Goal: Task Accomplishment & Management: Manage account settings

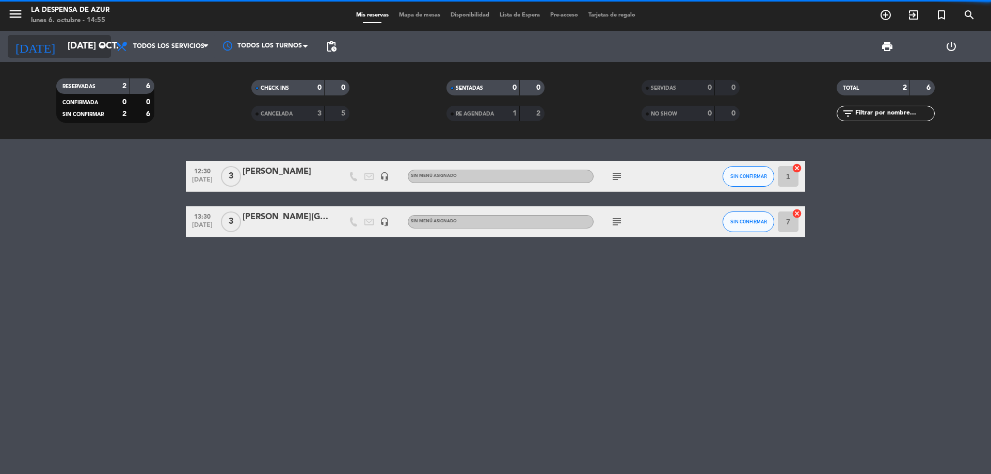
click at [75, 42] on input "[DATE] oct." at bounding box center [122, 46] width 120 height 21
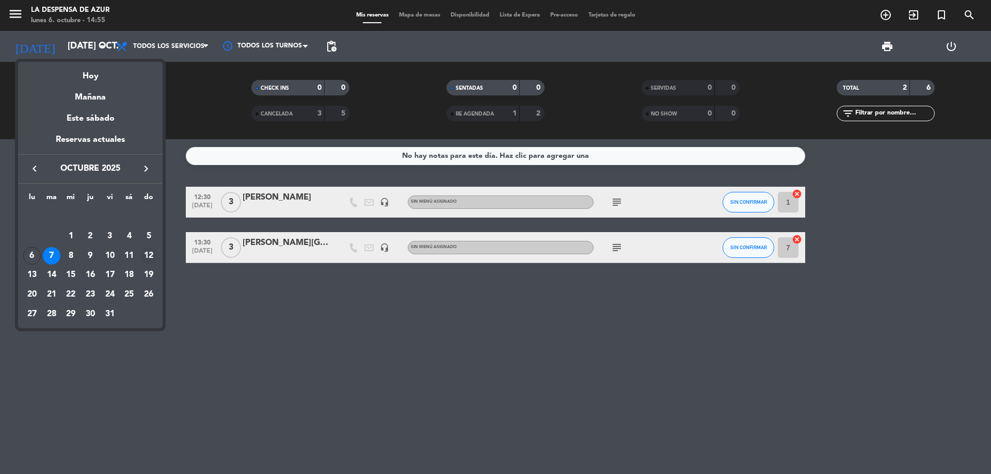
click at [150, 263] on div "12" at bounding box center [149, 256] width 18 height 18
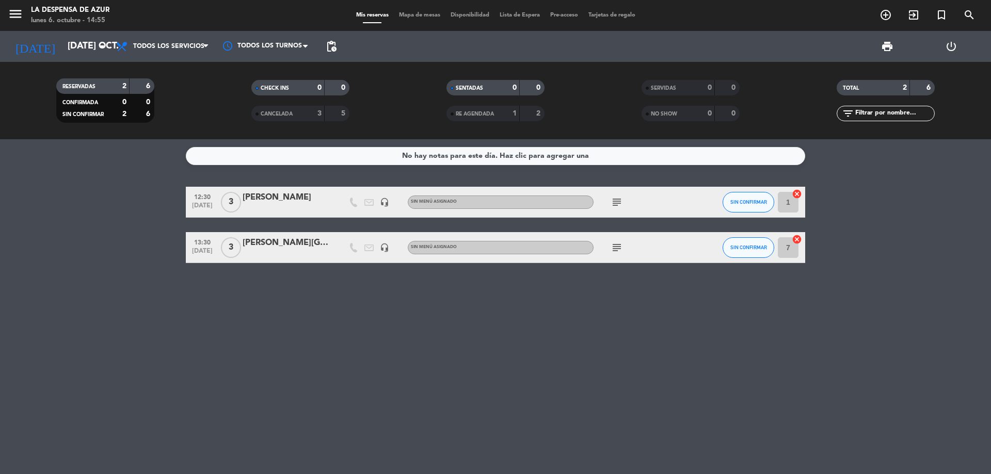
type input "dom. [DATE]"
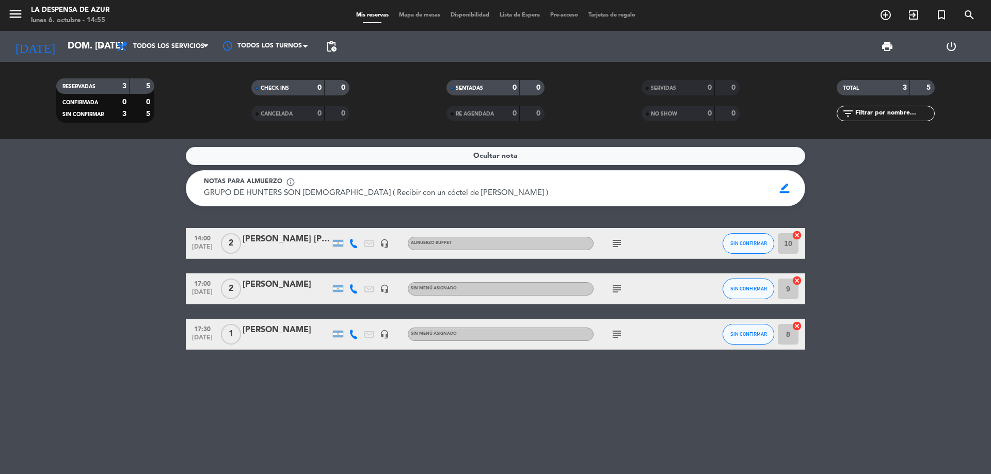
click at [278, 337] on div "[PERSON_NAME]" at bounding box center [287, 330] width 88 height 13
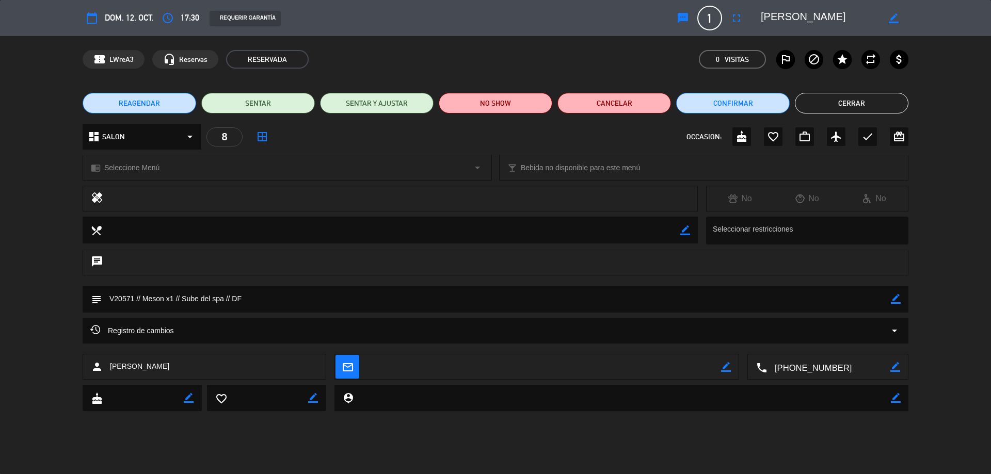
click at [156, 98] on span "REAGENDAR" at bounding box center [139, 103] width 41 height 11
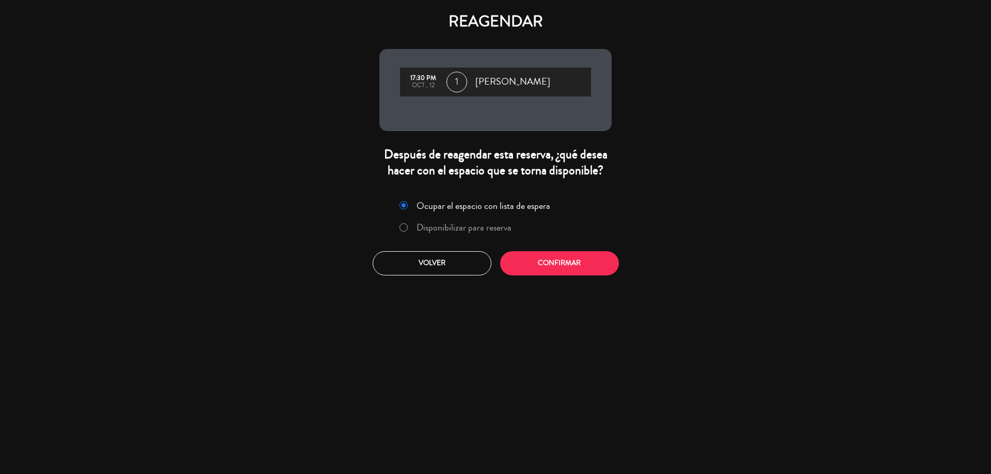
click at [425, 223] on label "Disponibilizar para reserva" at bounding box center [464, 227] width 95 height 9
click at [549, 265] on button "Confirmar" at bounding box center [559, 263] width 119 height 24
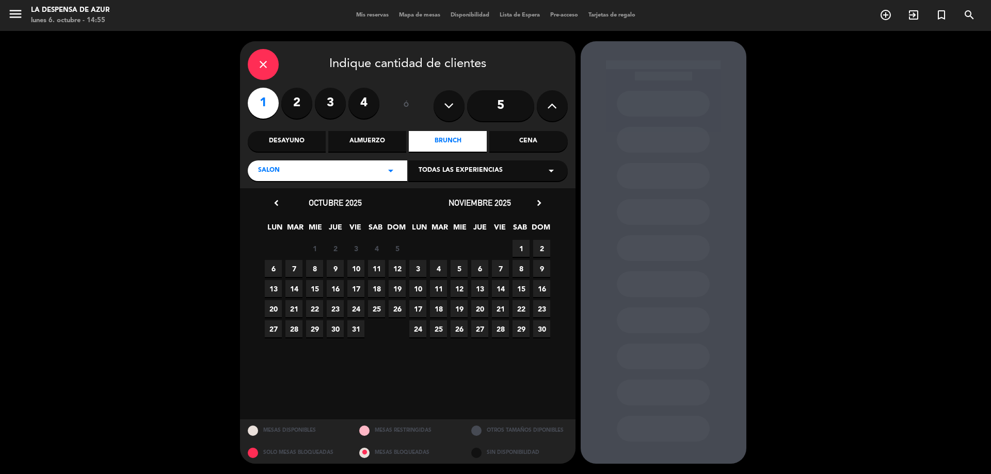
click at [377, 267] on span "11" at bounding box center [376, 268] width 17 height 17
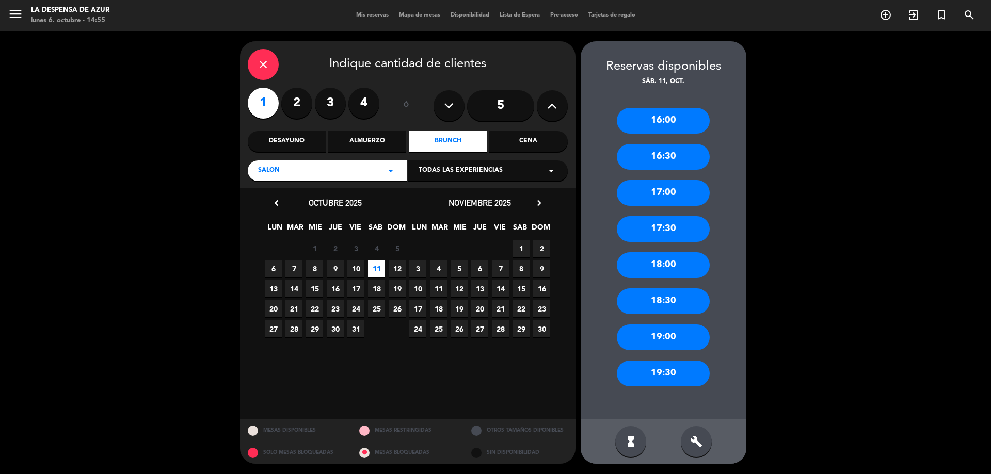
click at [285, 144] on div "Desayuno" at bounding box center [287, 141] width 78 height 21
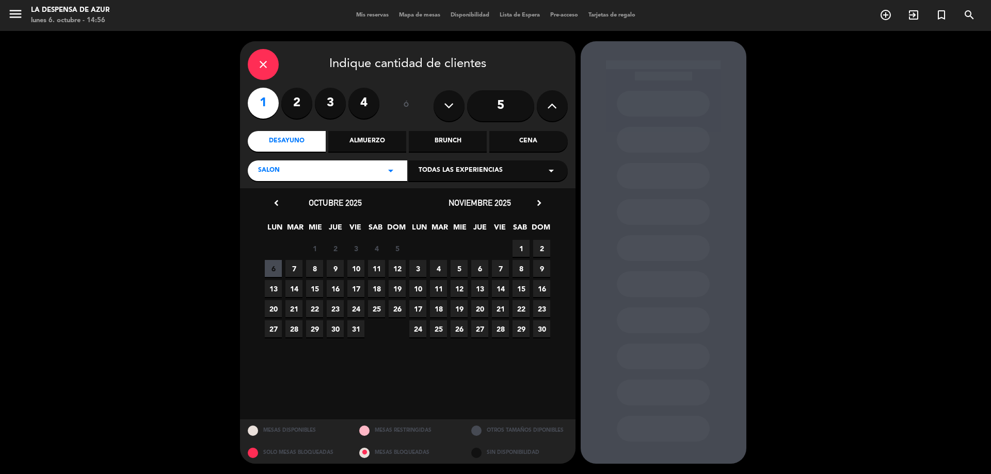
click at [381, 263] on span "11" at bounding box center [376, 268] width 17 height 17
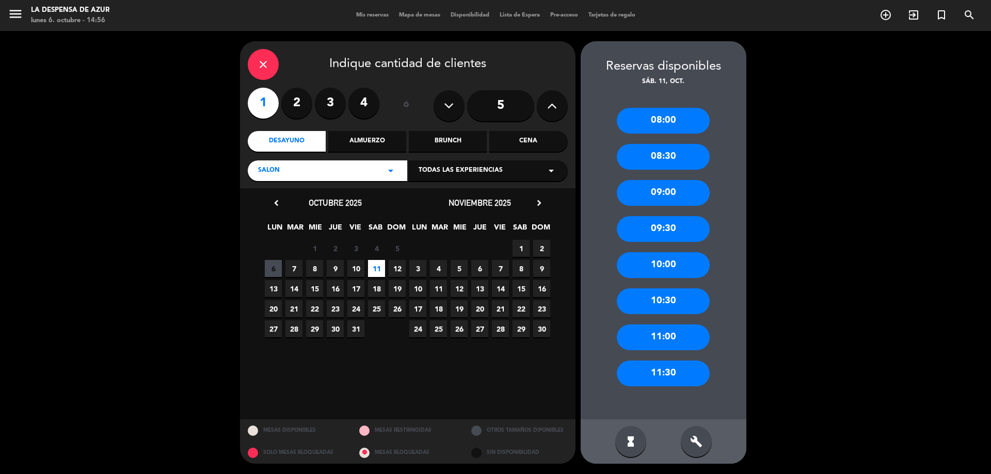
click at [653, 230] on div "09:30" at bounding box center [663, 229] width 93 height 26
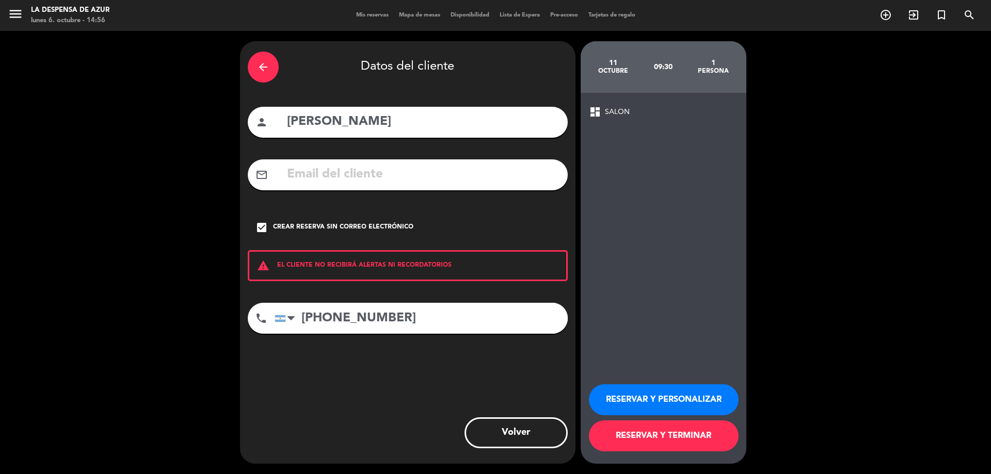
click at [646, 403] on button "RESERVAR Y PERSONALIZAR" at bounding box center [664, 400] width 150 height 31
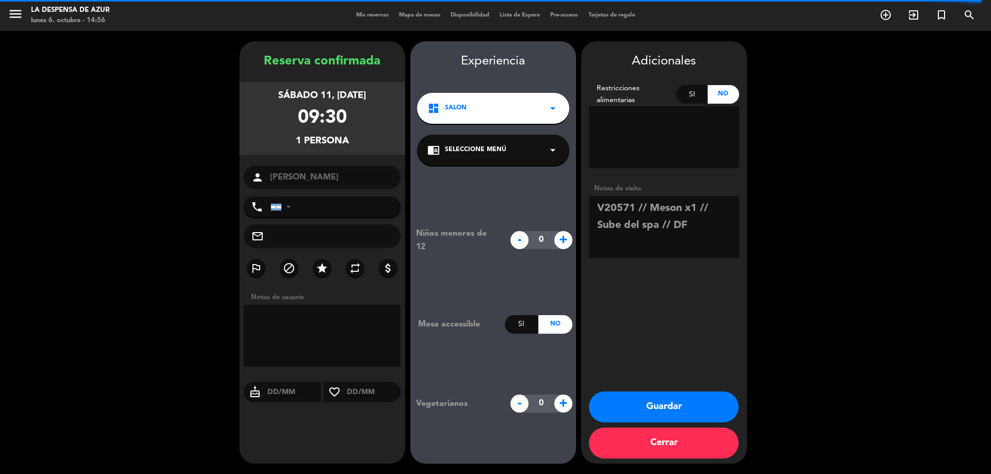
type input "[PHONE_NUMBER]"
drag, startPoint x: 594, startPoint y: 227, endPoint x: 658, endPoint y: 227, distance: 64.5
click at [658, 227] on textarea at bounding box center [664, 227] width 150 height 62
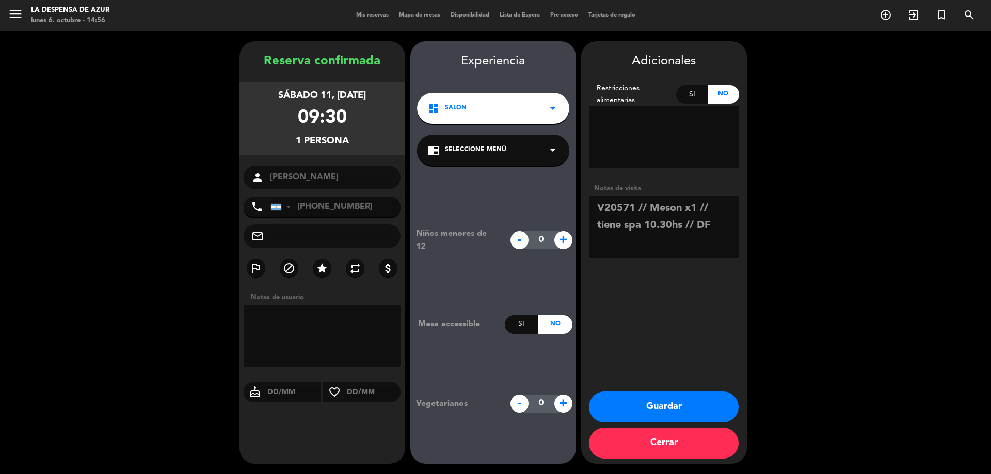
type textarea "V20571 // Meson x1 // tiene spa 10.30hs // DF"
click at [688, 400] on button "Guardar" at bounding box center [664, 407] width 150 height 31
